Goal: Obtain resource: Download file/media

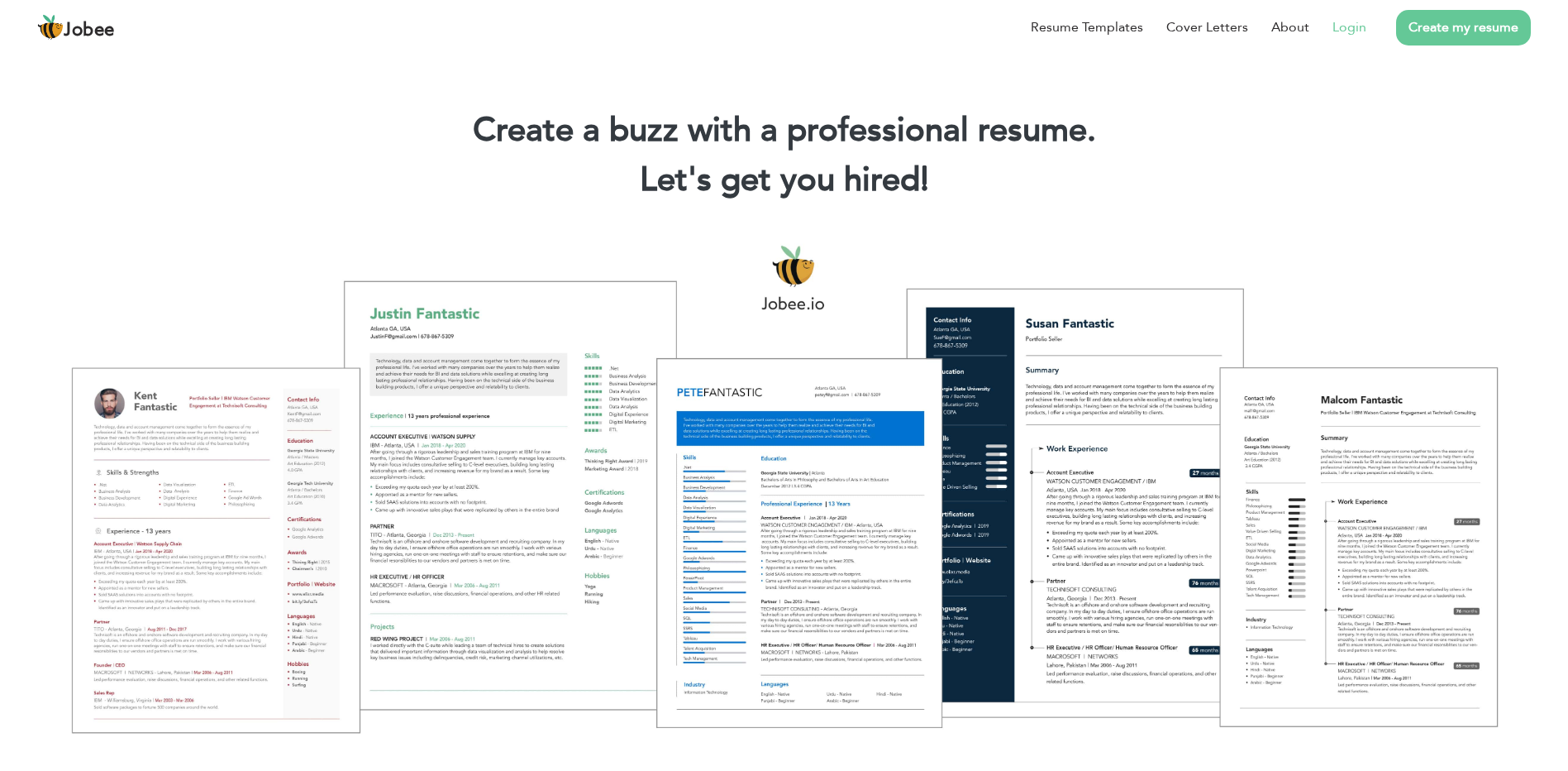
click at [1358, 35] on link "Login" at bounding box center [1349, 27] width 34 height 20
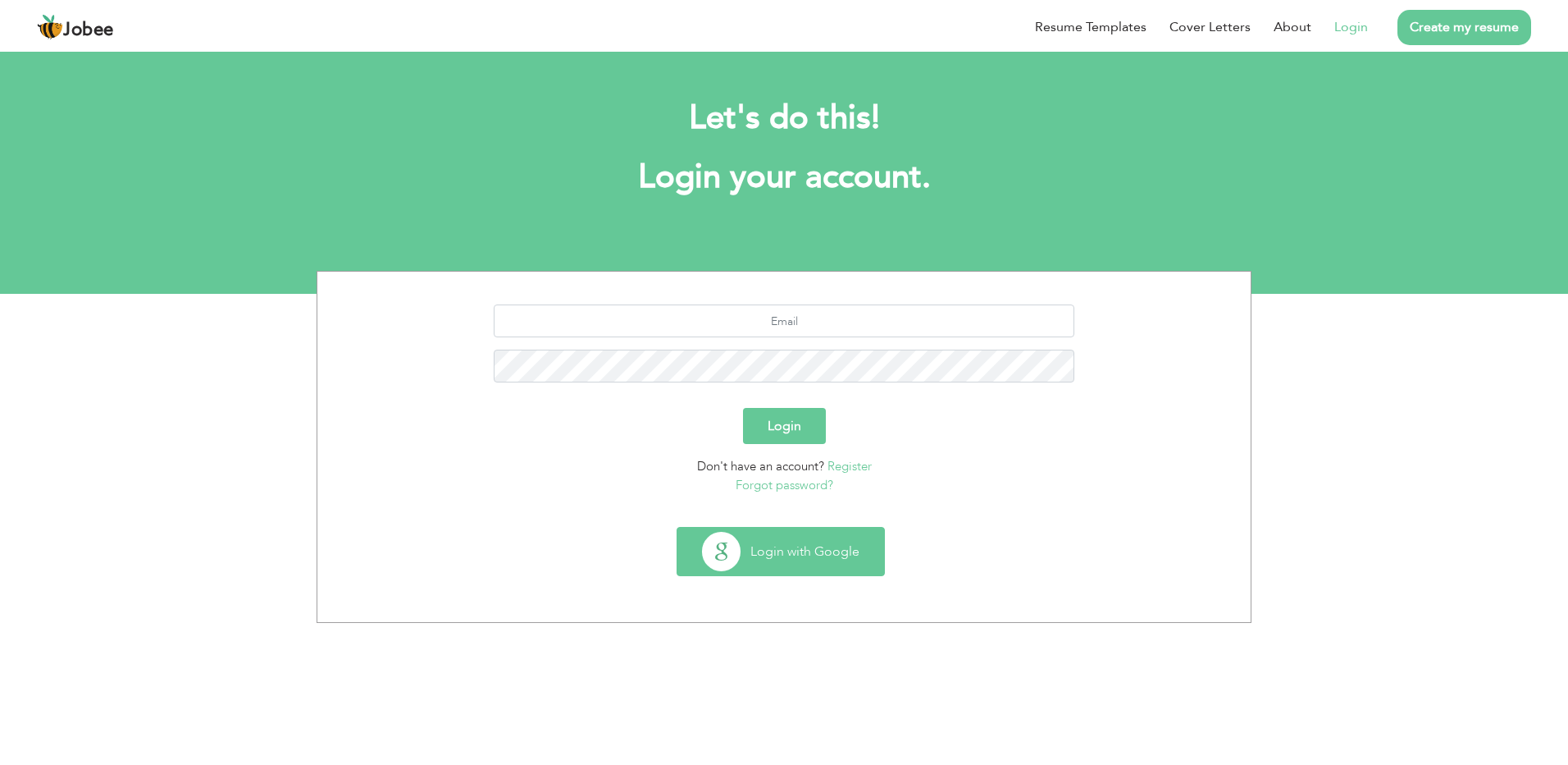
click at [769, 564] on button "Login with Google" at bounding box center [780, 551] width 206 height 47
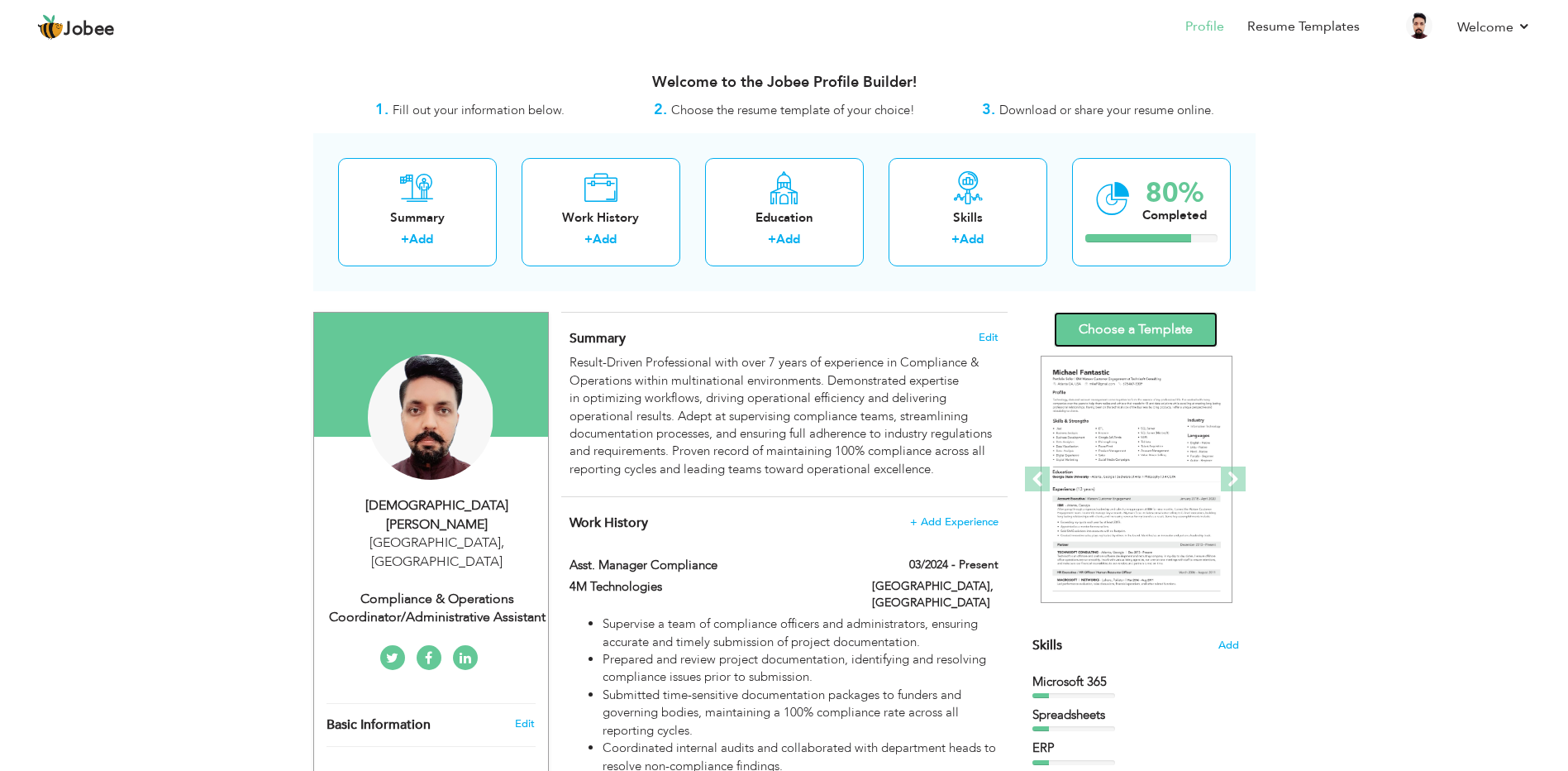
click at [1091, 327] on link "Choose a Template" at bounding box center [1136, 329] width 164 height 35
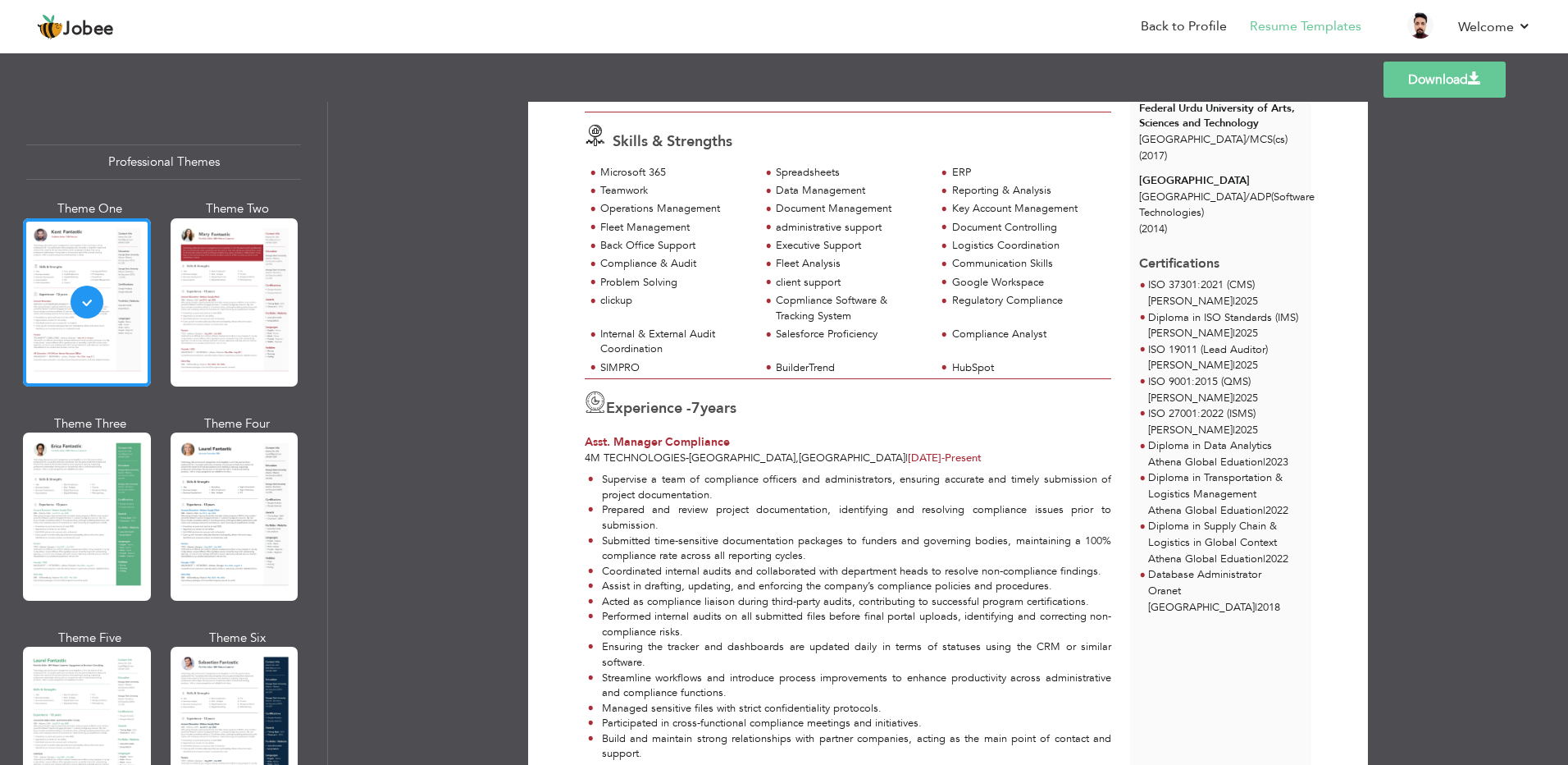
scroll to position [82, 0]
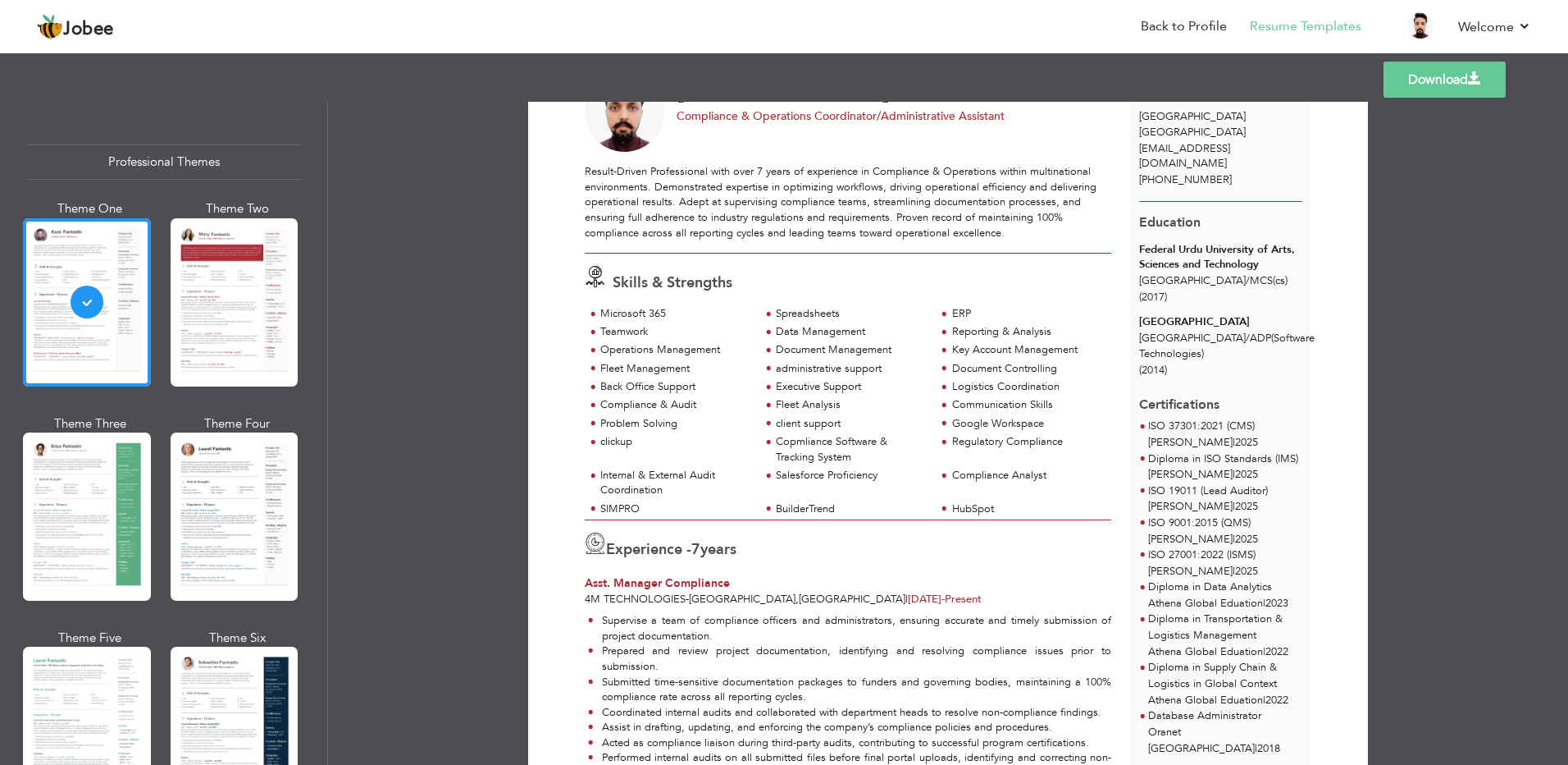
click at [1441, 90] on link "Download" at bounding box center [1444, 79] width 122 height 36
click at [1532, 454] on div "Download Muhammad Junaid Younas Compliance & Operations Coordinator/Administrat…" at bounding box center [948, 433] width 1240 height 663
click at [1454, 223] on div "Download Muhammad Junaid Younas Compliance & Operations Coordinator/Administrat…" at bounding box center [948, 433] width 1240 height 663
click at [1435, 112] on link "Log off" at bounding box center [1457, 111] width 147 height 35
